Goal: Transaction & Acquisition: Register for event/course

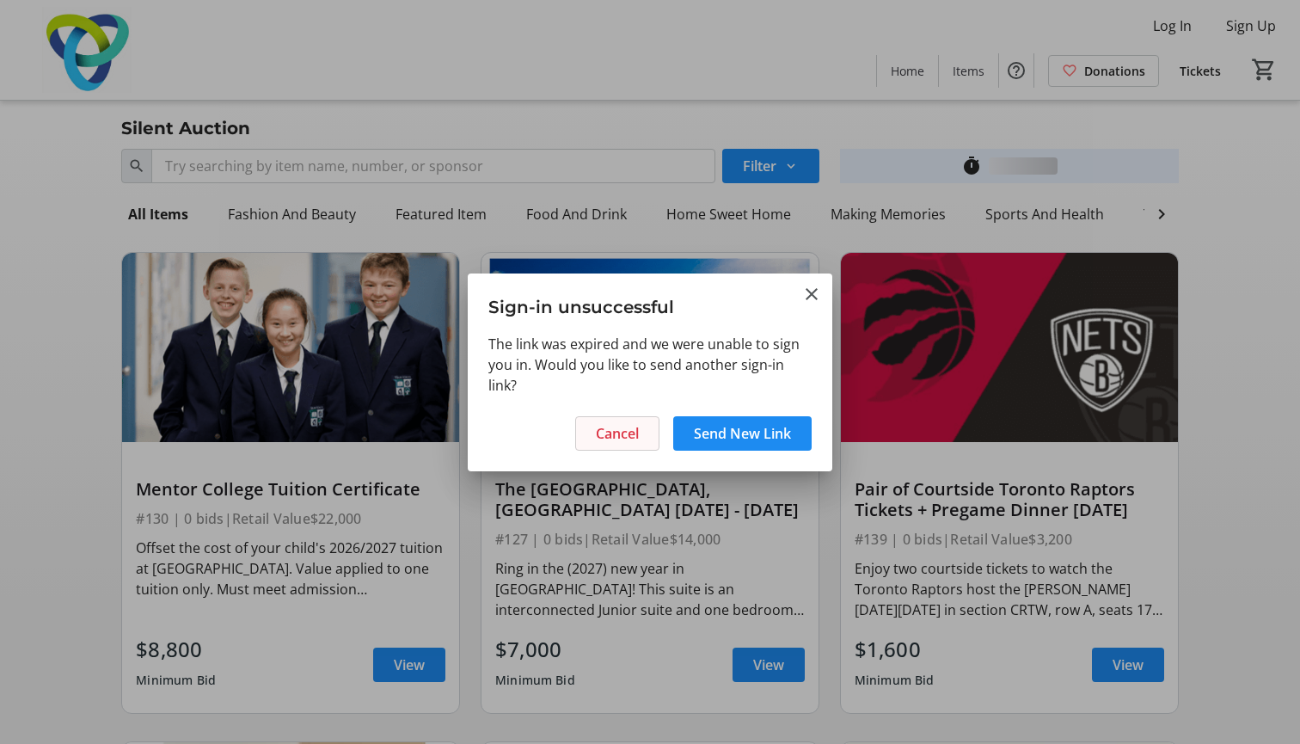
click at [655, 439] on span at bounding box center [617, 433] width 83 height 41
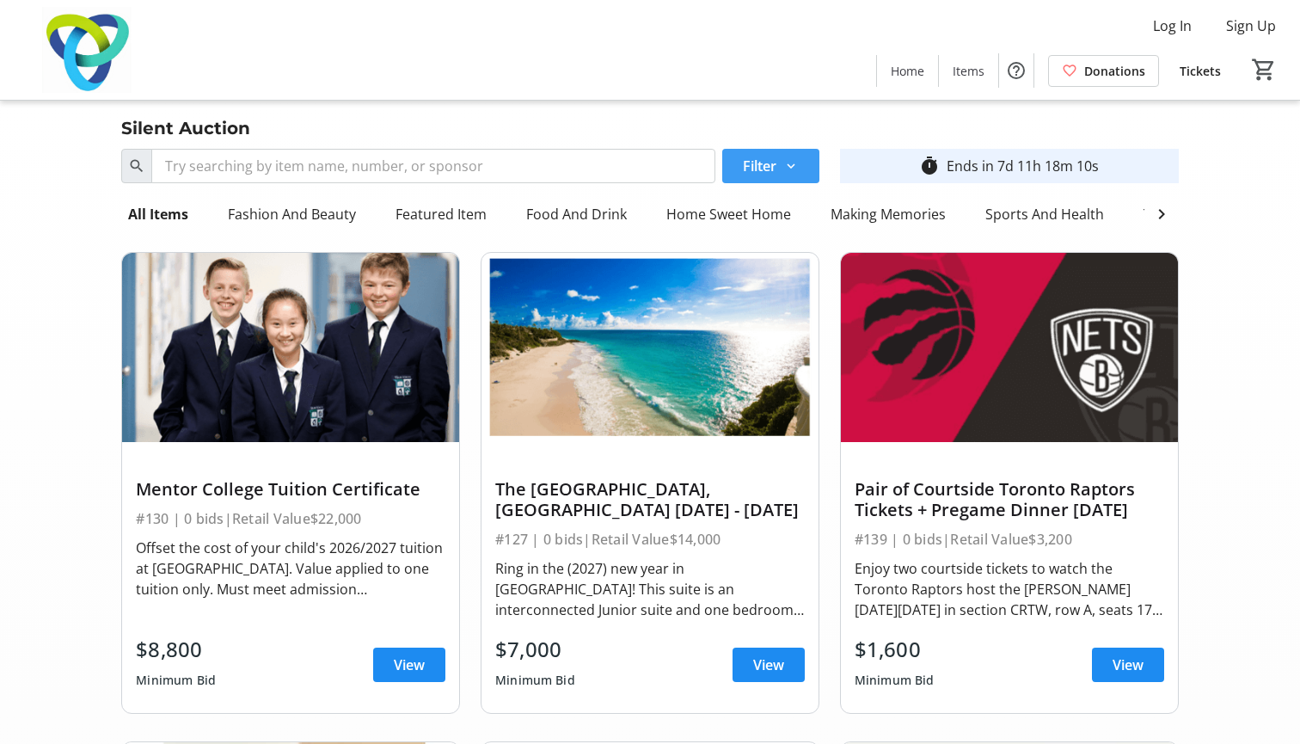
click at [791, 153] on span at bounding box center [770, 165] width 97 height 41
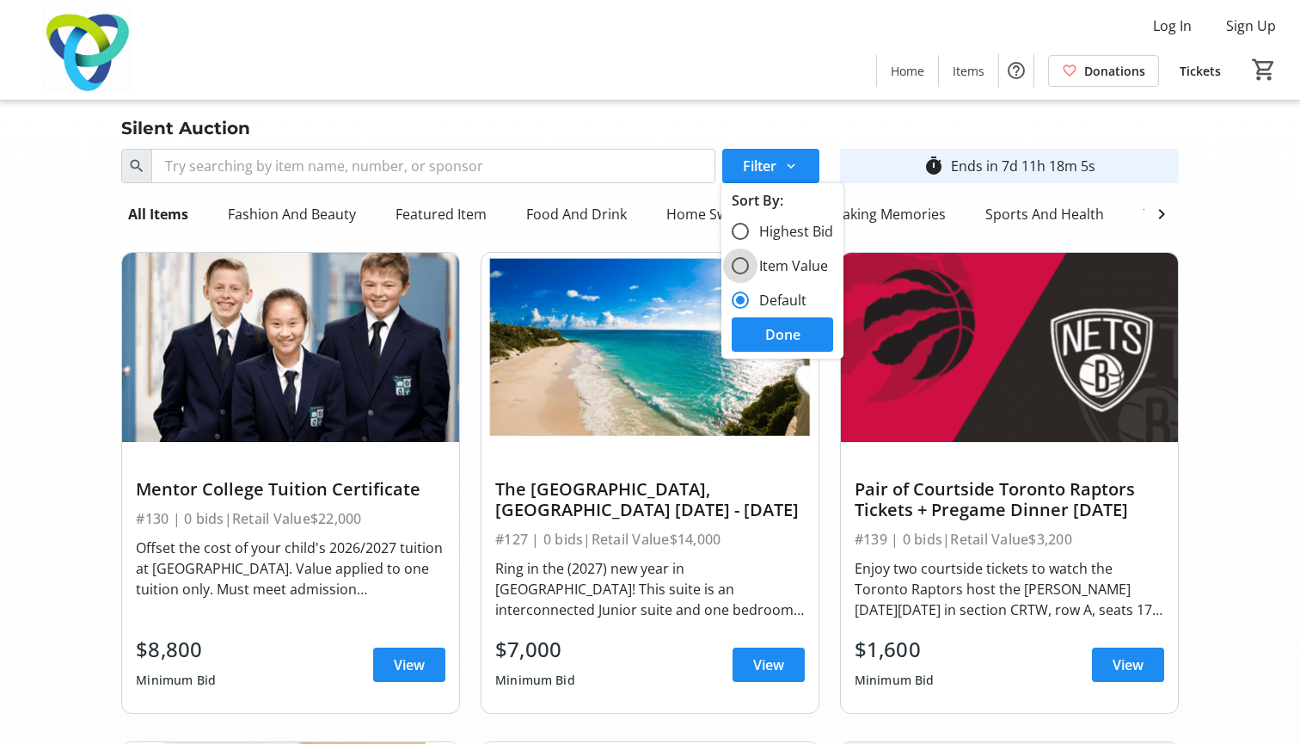
click at [743, 263] on input "Item Value" at bounding box center [740, 265] width 17 height 17
radio input "true"
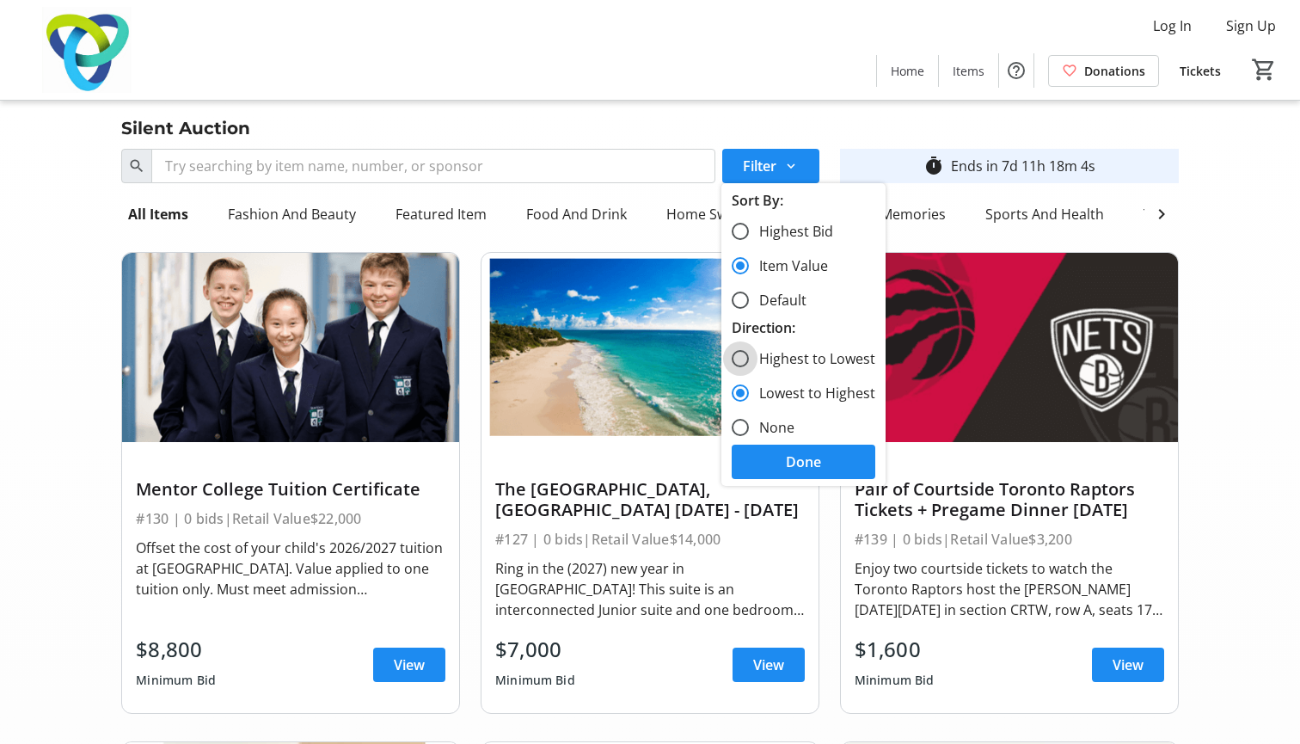
click at [743, 353] on input "Highest to Lowest" at bounding box center [740, 358] width 17 height 17
radio input "true"
click at [778, 464] on span at bounding box center [804, 461] width 144 height 41
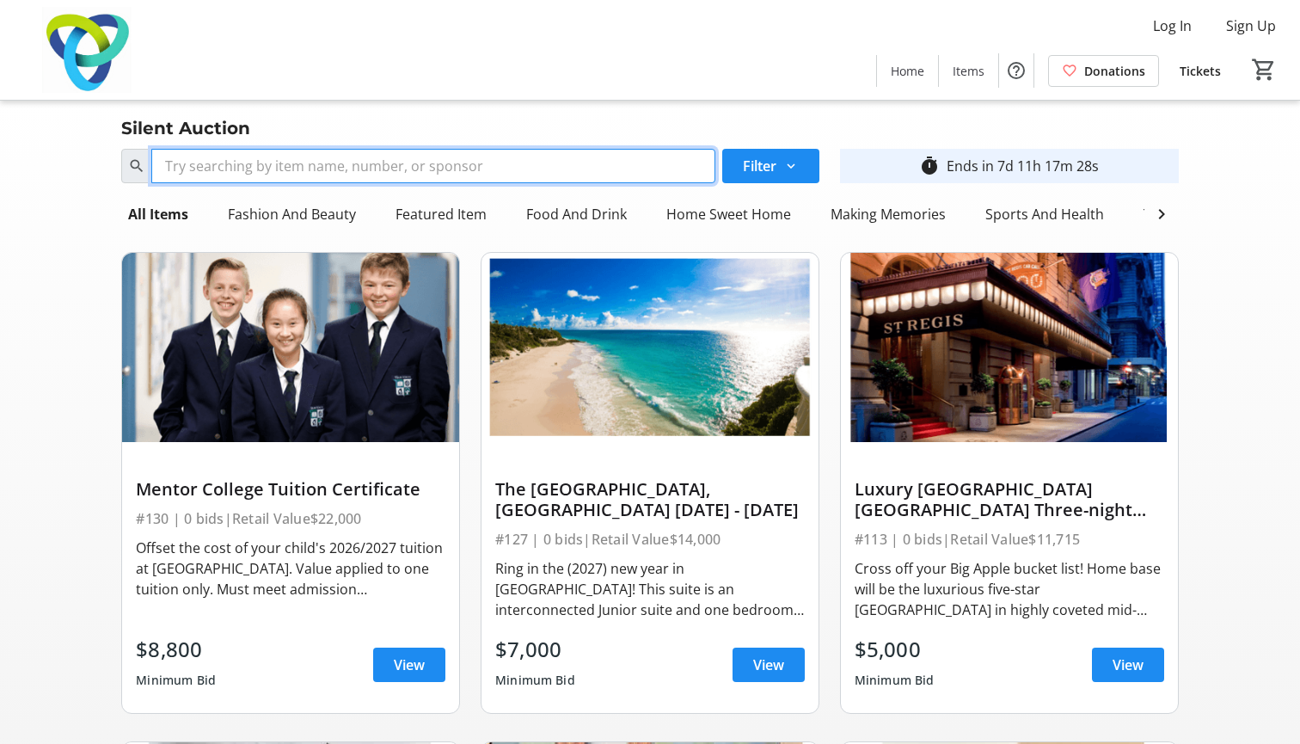
click at [446, 172] on input "Search" at bounding box center [433, 166] width 564 height 34
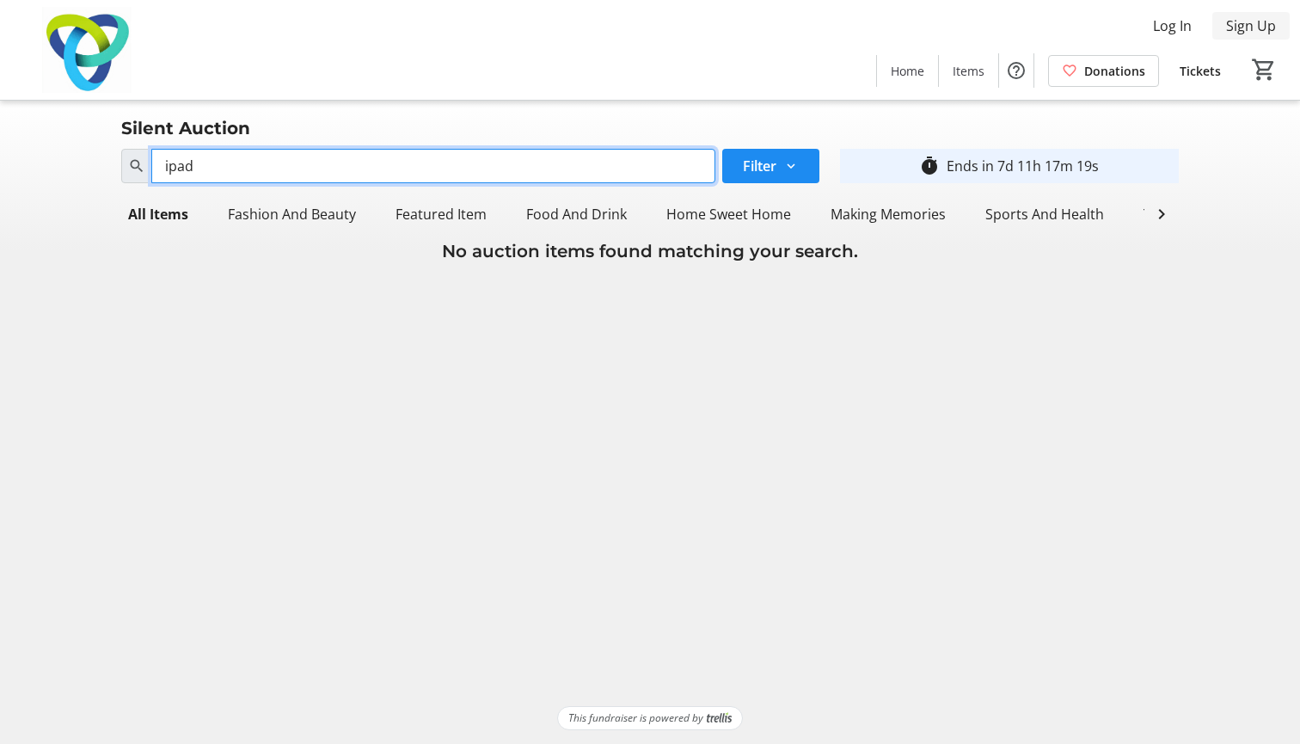
type input "iPad"
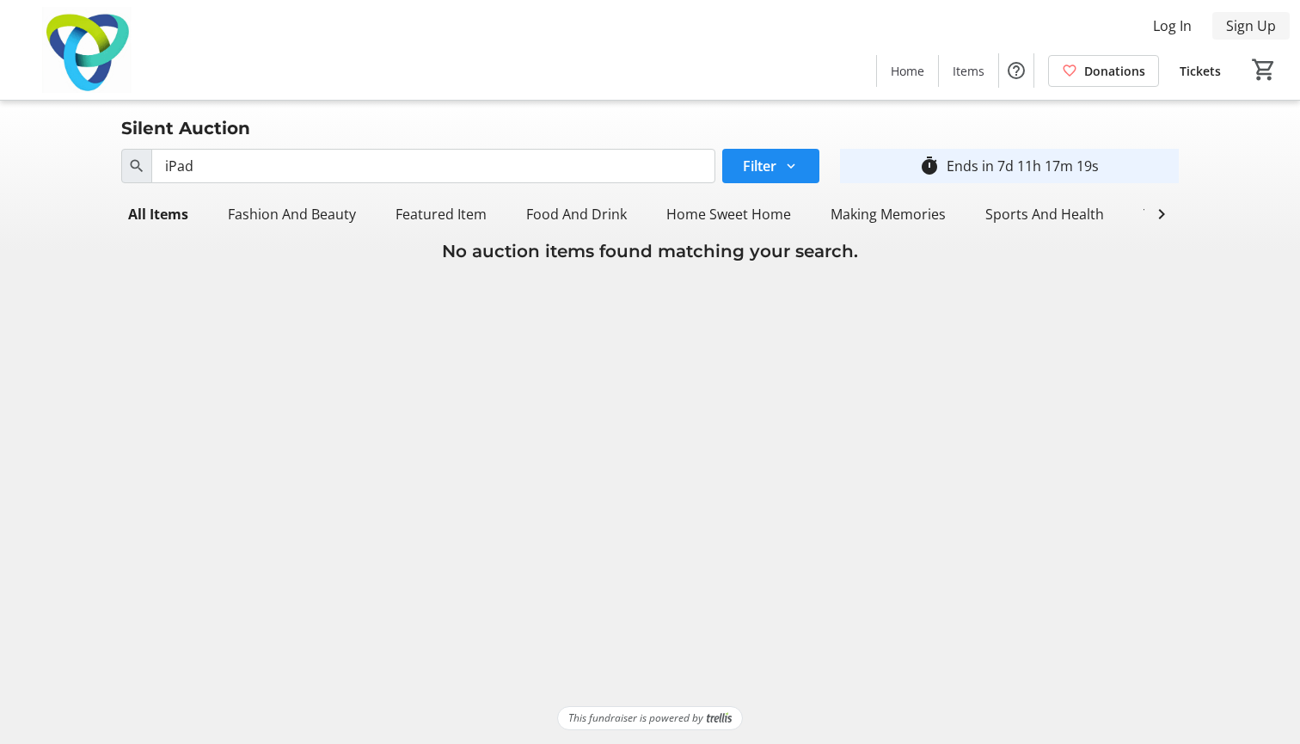
click at [1227, 27] on span "Sign Up" at bounding box center [1251, 25] width 50 height 21
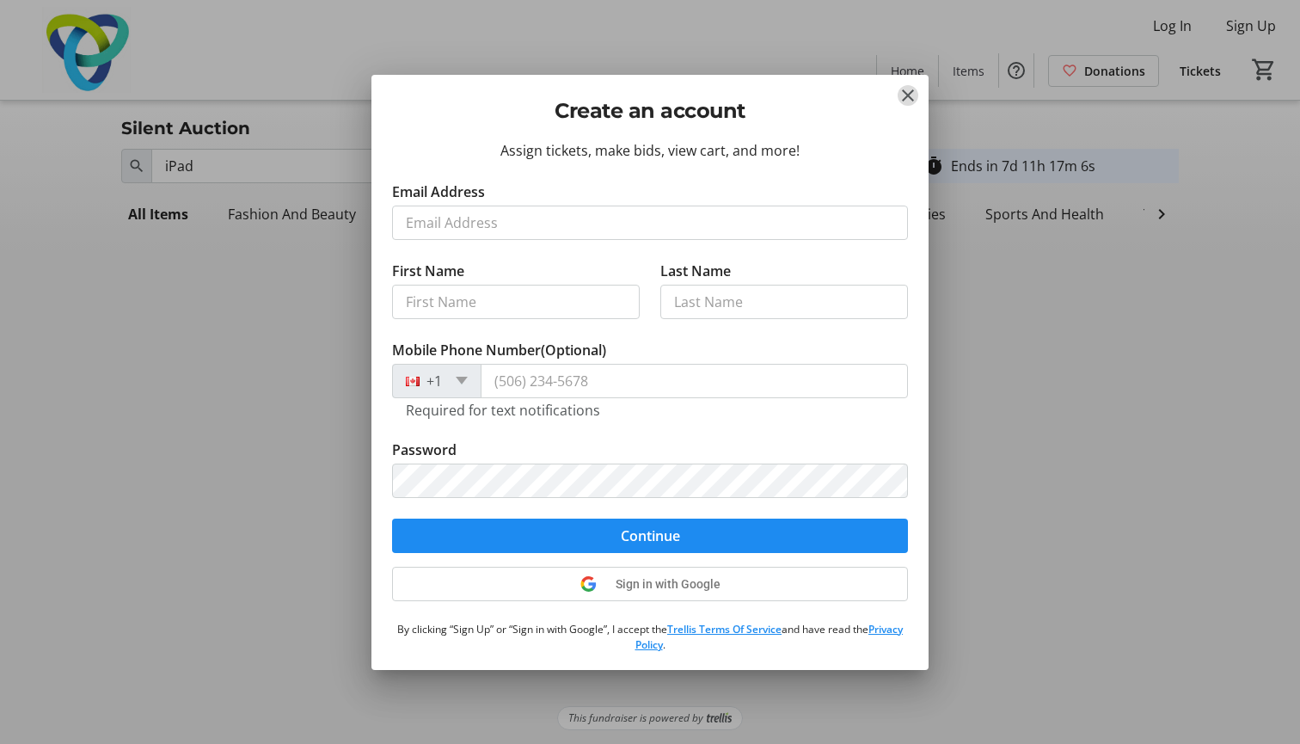
click at [906, 87] on mat-icon "Close" at bounding box center [908, 95] width 21 height 21
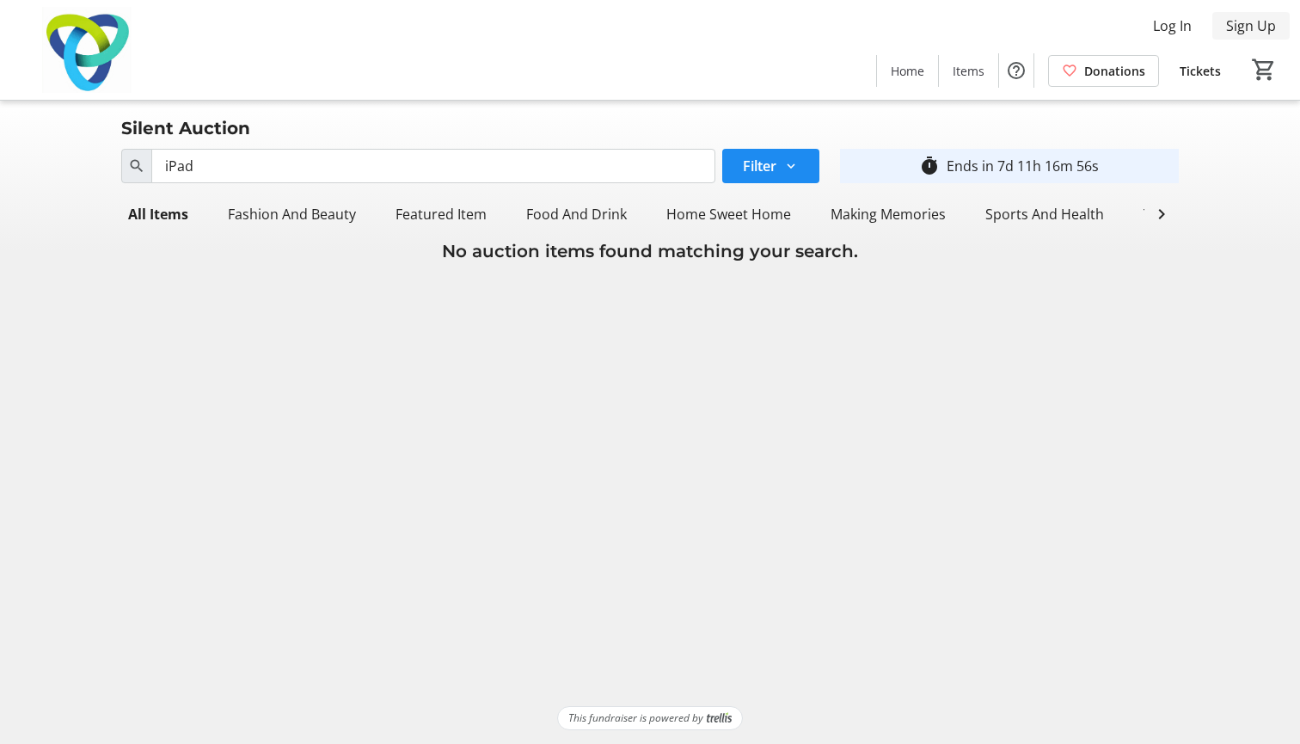
click at [1242, 24] on span "Sign Up" at bounding box center [1251, 25] width 50 height 21
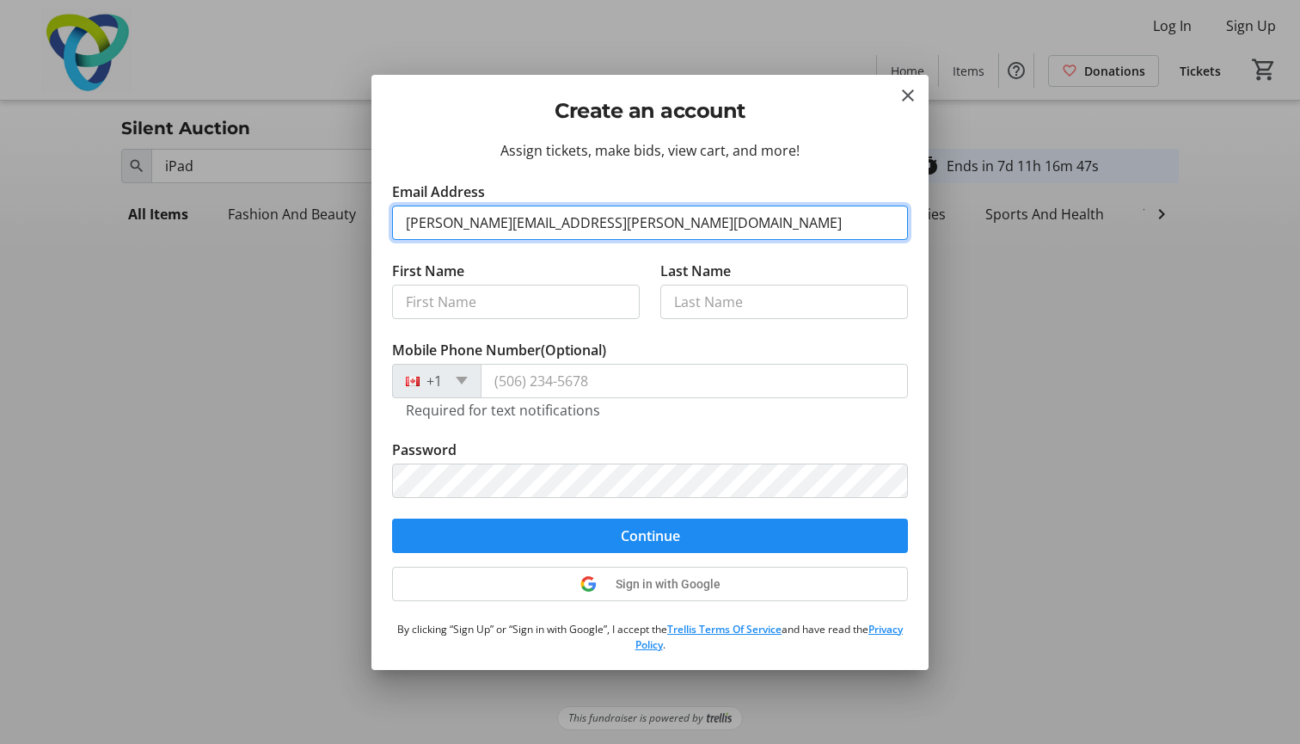
type input "[PERSON_NAME][EMAIL_ADDRESS][PERSON_NAME][DOMAIN_NAME]"
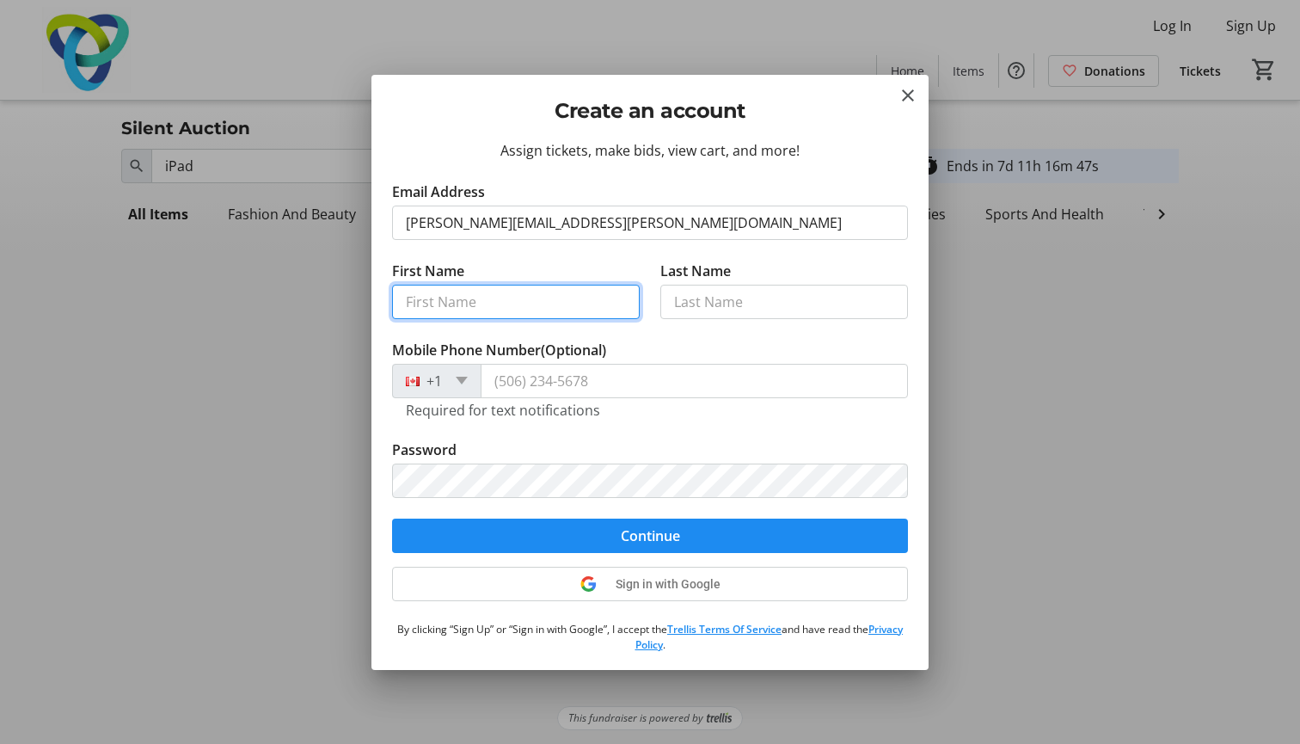
click at [550, 288] on input "First Name" at bounding box center [516, 302] width 248 height 34
type input "[PERSON_NAME]"
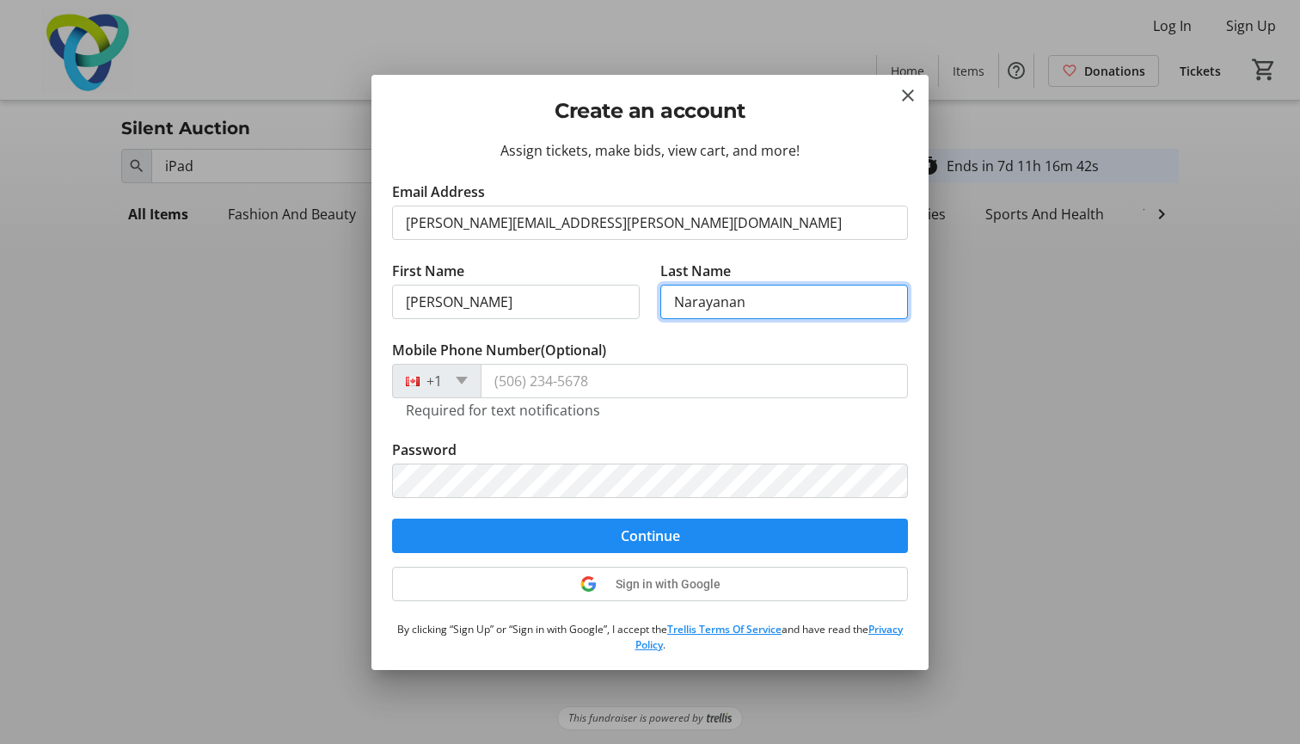
type input "Narayanan"
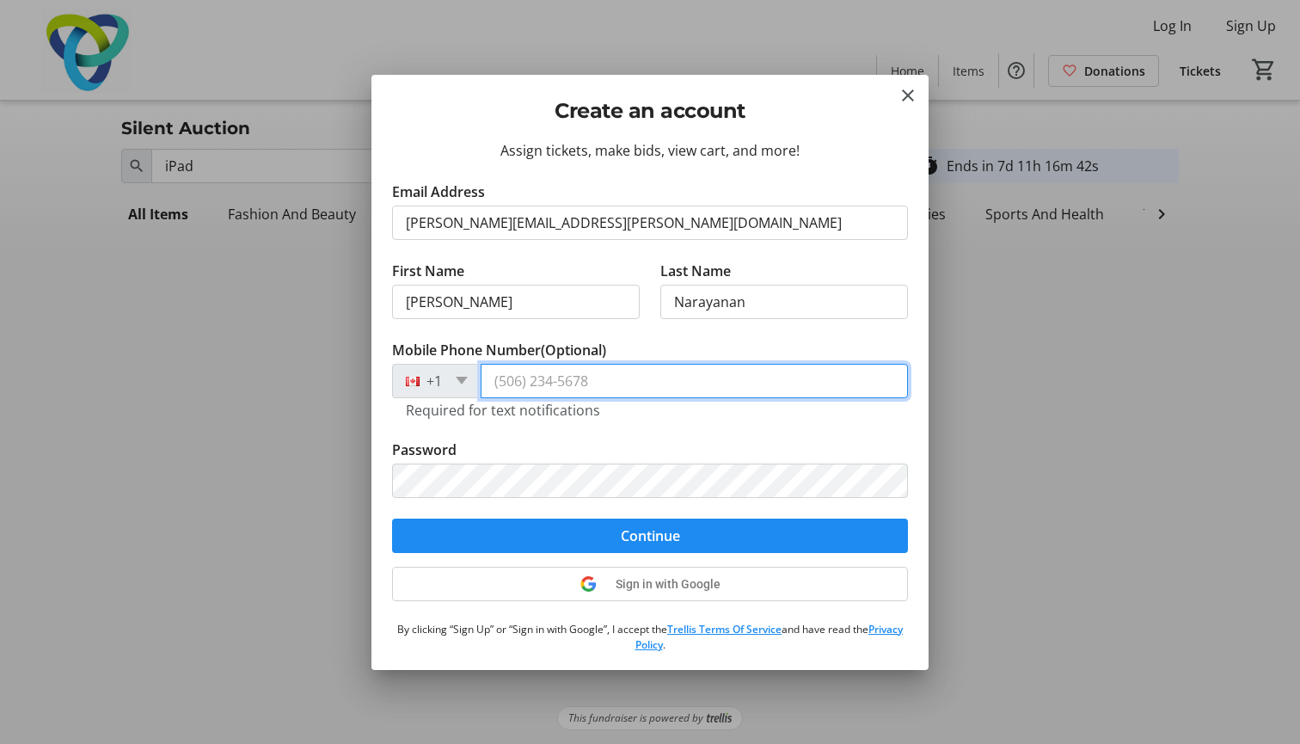
click at [526, 380] on input "Mobile Phone Number (Optional)" at bounding box center [694, 381] width 427 height 34
type input "[PHONE_NUMBER]"
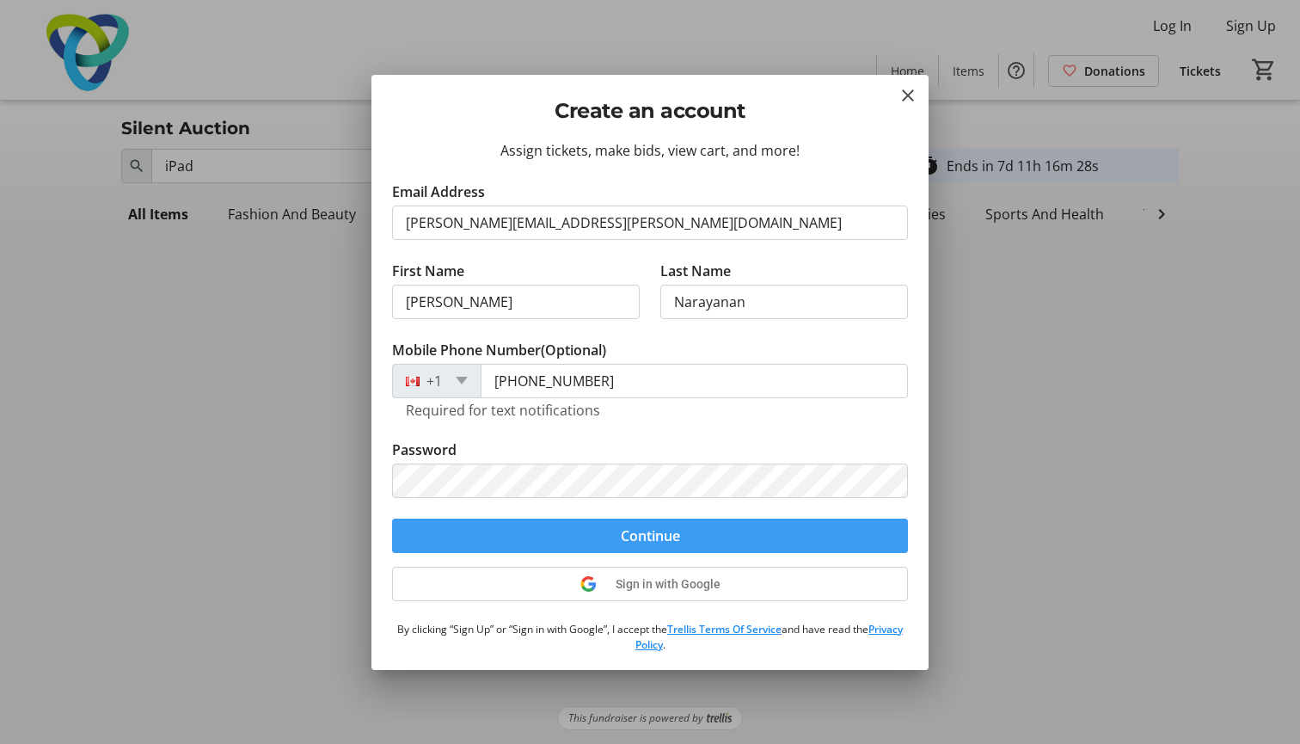
click at [674, 542] on span "Continue" at bounding box center [650, 535] width 59 height 21
